Goal: Information Seeking & Learning: Find specific fact

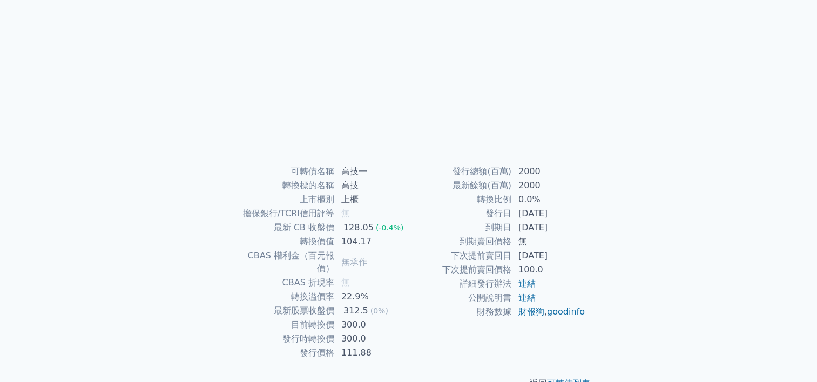
scroll to position [108, 0]
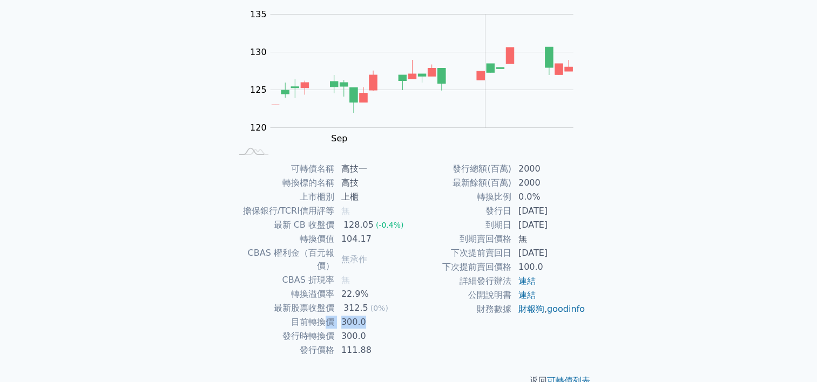
drag, startPoint x: 342, startPoint y: 308, endPoint x: 338, endPoint y: 312, distance: 5.7
click at [338, 315] on td "300.0" at bounding box center [372, 322] width 74 height 14
drag, startPoint x: 338, startPoint y: 312, endPoint x: 402, endPoint y: 317, distance: 63.9
click at [402, 329] on td "300.0" at bounding box center [372, 336] width 74 height 14
drag, startPoint x: 336, startPoint y: 322, endPoint x: 327, endPoint y: 322, distance: 9.2
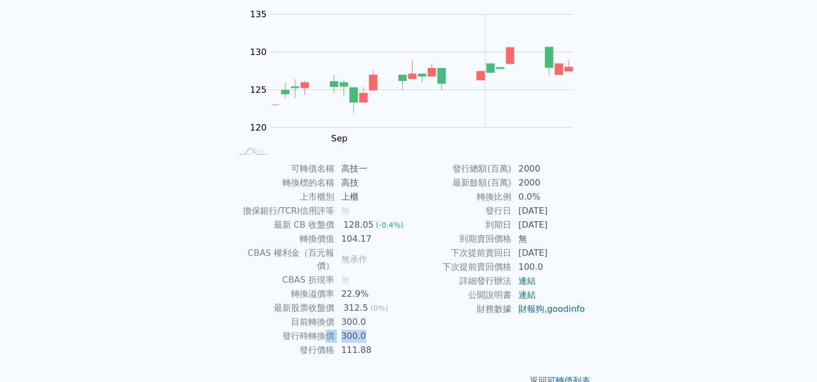
click at [327, 329] on tr "發行時轉換價 300.0" at bounding box center [320, 336] width 177 height 14
drag, startPoint x: 327, startPoint y: 322, endPoint x: 479, endPoint y: 313, distance: 151.9
click at [479, 313] on td "財務數據" at bounding box center [460, 309] width 103 height 14
drag, startPoint x: 382, startPoint y: 307, endPoint x: 390, endPoint y: 307, distance: 7.6
click at [390, 315] on td "300.0" at bounding box center [372, 322] width 74 height 14
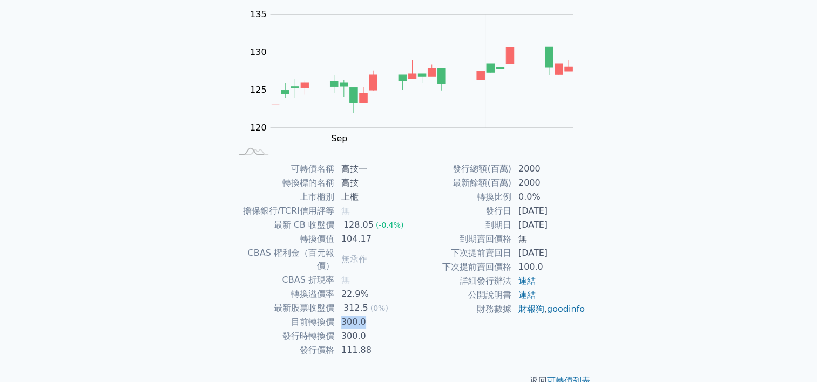
drag, startPoint x: 390, startPoint y: 307, endPoint x: 379, endPoint y: 315, distance: 13.5
click at [379, 315] on td "300.0" at bounding box center [372, 322] width 74 height 14
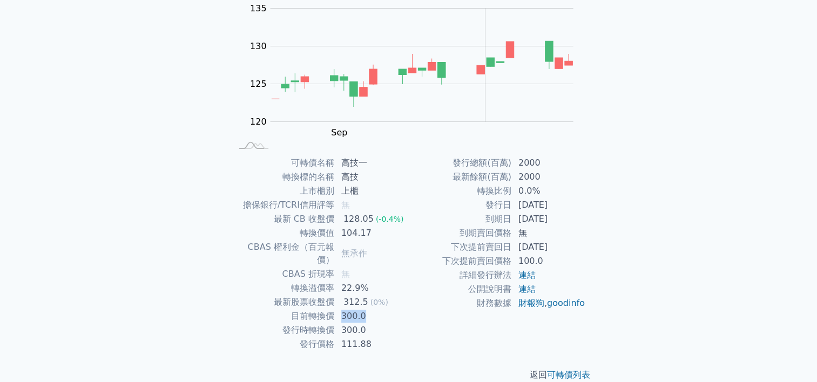
scroll to position [118, 0]
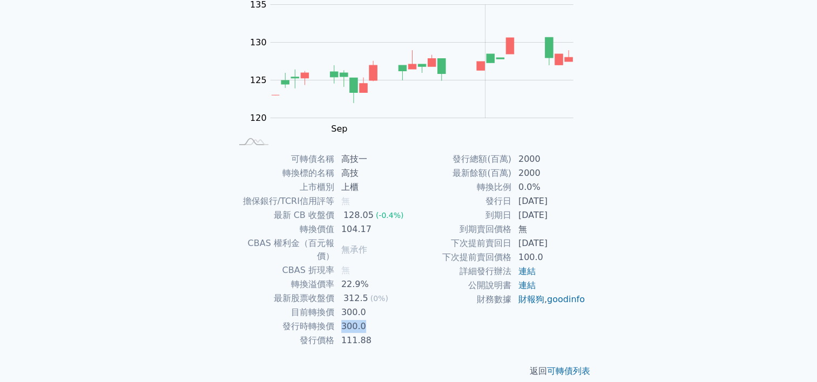
drag, startPoint x: 335, startPoint y: 314, endPoint x: 378, endPoint y: 309, distance: 43.5
click at [378, 320] on td "300.0" at bounding box center [372, 327] width 74 height 14
drag, startPoint x: 378, startPoint y: 309, endPoint x: 463, endPoint y: 338, distance: 89.1
click at [463, 348] on div "返回 可轉債列表" at bounding box center [409, 372] width 380 height 48
